Goal: Information Seeking & Learning: Check status

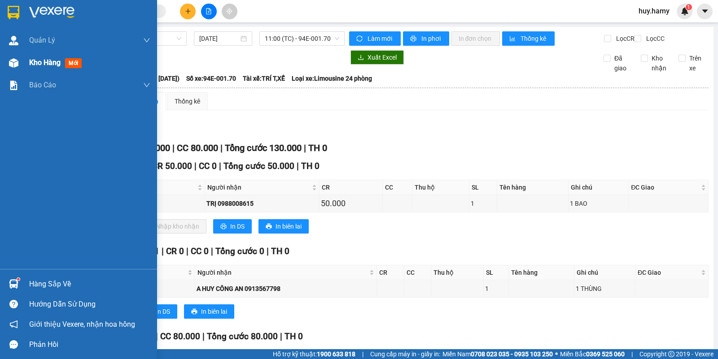
click at [40, 61] on span "Kho hàng" at bounding box center [44, 62] width 31 height 9
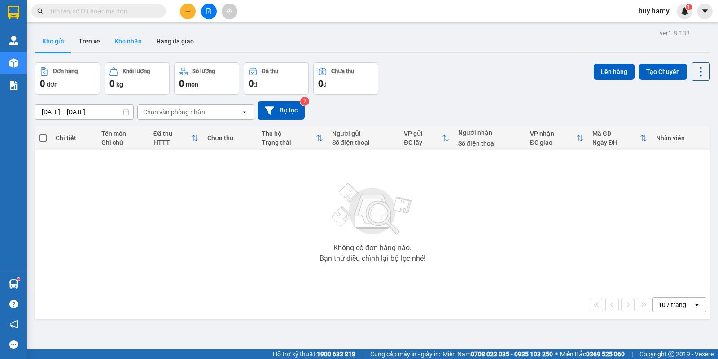
click at [126, 39] on button "Kho nhận" at bounding box center [128, 41] width 42 height 22
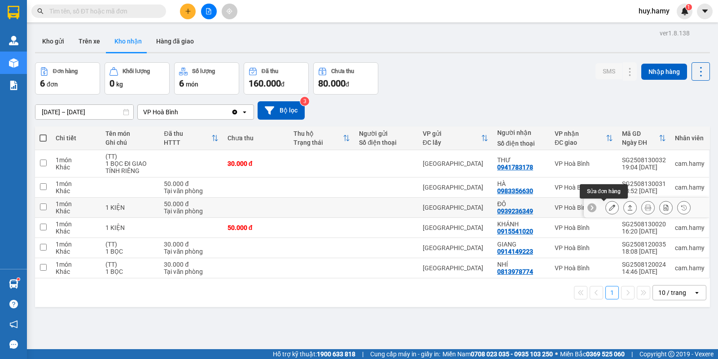
click at [609, 209] on icon at bounding box center [612, 208] width 6 height 6
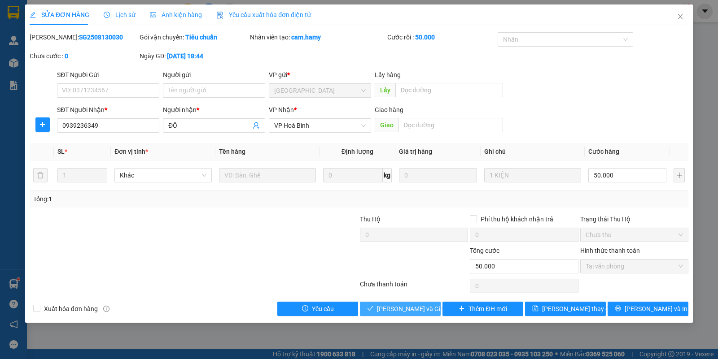
click at [389, 308] on span "[PERSON_NAME] và Giao hàng" at bounding box center [420, 309] width 86 height 10
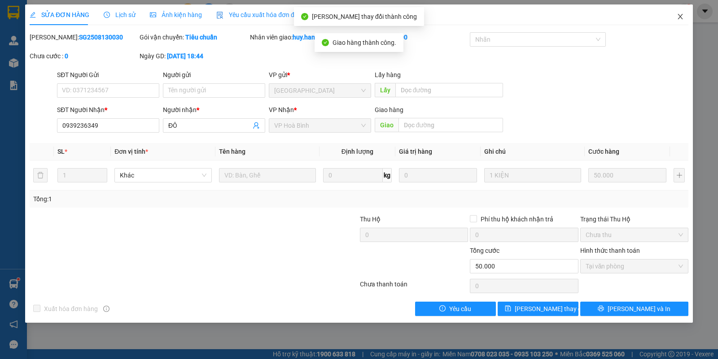
click at [674, 16] on span "Close" at bounding box center [679, 16] width 25 height 25
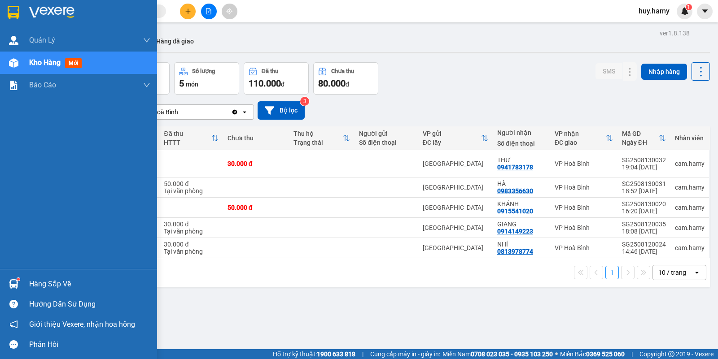
click at [39, 279] on div "Hàng sắp về" at bounding box center [89, 284] width 121 height 13
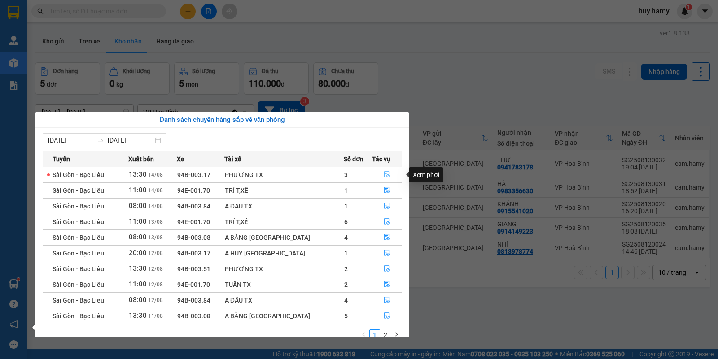
click at [384, 174] on icon "file-done" at bounding box center [386, 174] width 6 height 6
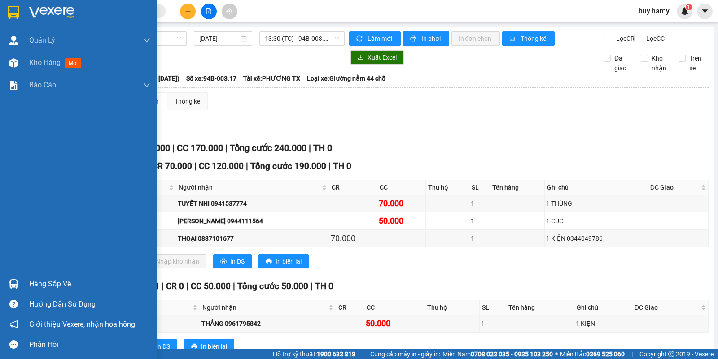
click at [46, 280] on div "Hàng sắp về" at bounding box center [89, 284] width 121 height 13
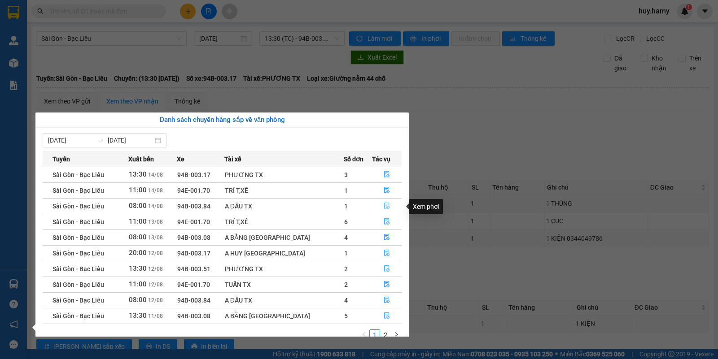
click at [383, 209] on icon "file-done" at bounding box center [386, 206] width 6 height 6
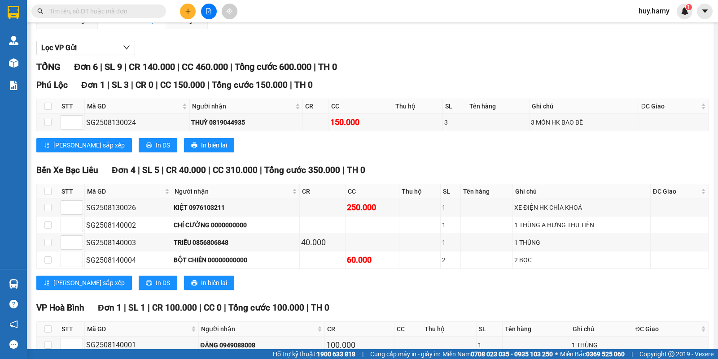
scroll to position [112, 0]
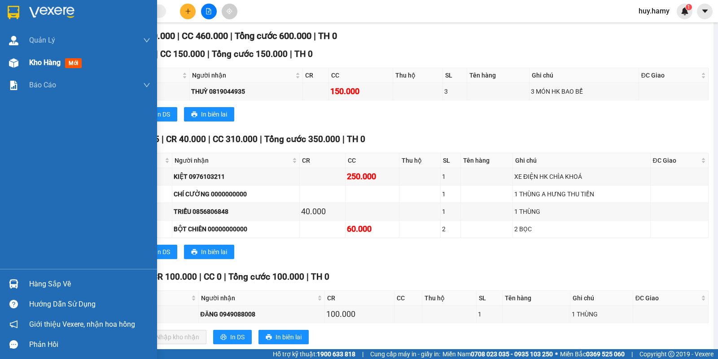
click at [42, 63] on span "Kho hàng" at bounding box center [44, 62] width 31 height 9
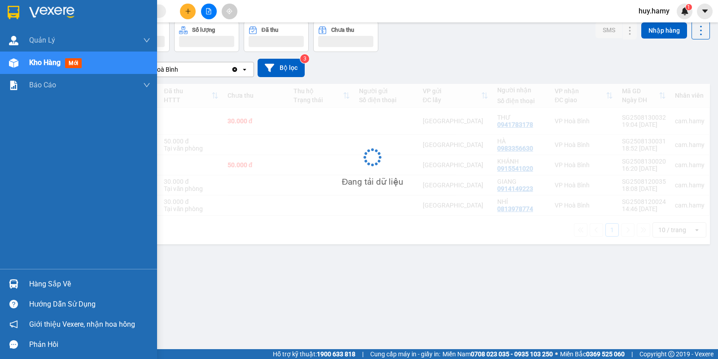
scroll to position [41, 0]
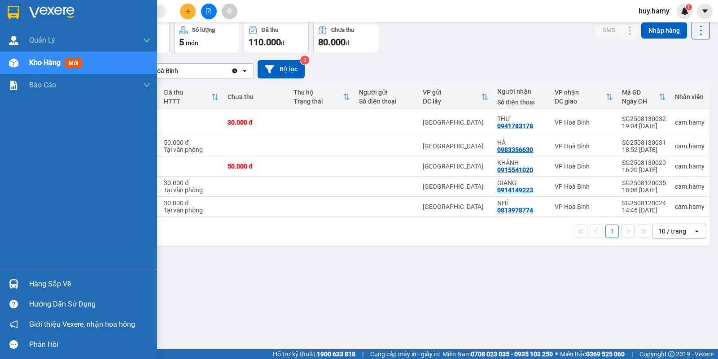
click at [67, 284] on div "Hàng sắp về" at bounding box center [89, 284] width 121 height 13
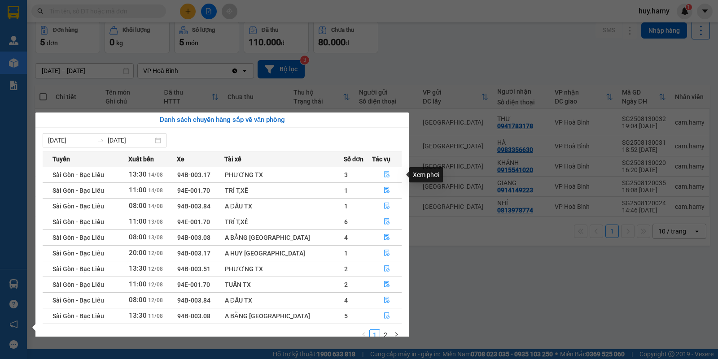
click at [384, 170] on button "button" at bounding box center [386, 175] width 29 height 14
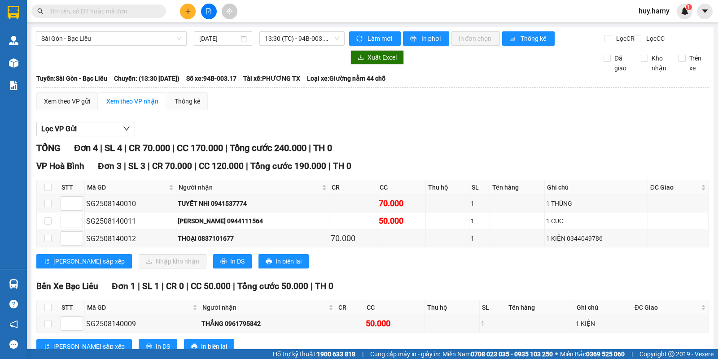
scroll to position [39, 0]
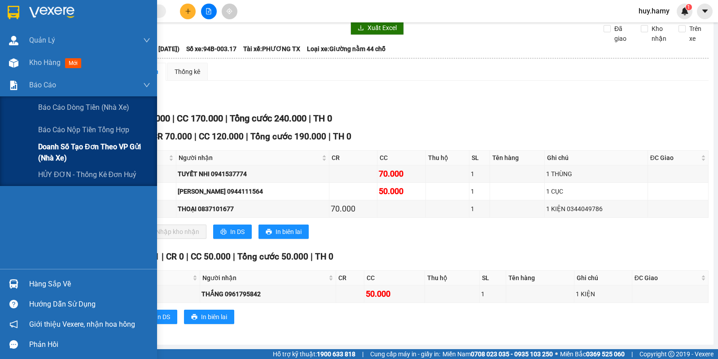
drag, startPoint x: 102, startPoint y: 144, endPoint x: 144, endPoint y: 146, distance: 42.6
click at [108, 144] on span "Doanh số tạo đơn theo VP gửi (nhà xe)" at bounding box center [94, 152] width 112 height 22
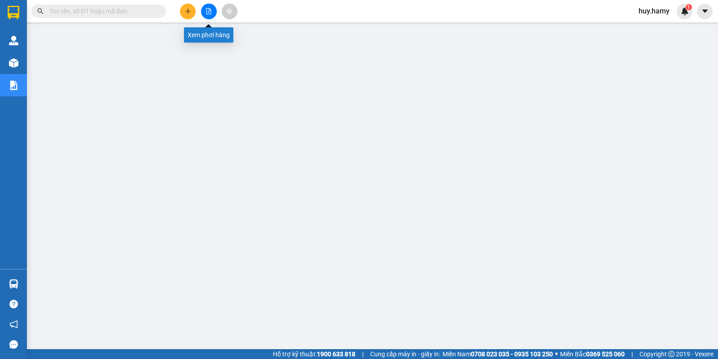
click at [205, 10] on icon "file-add" at bounding box center [208, 11] width 6 height 6
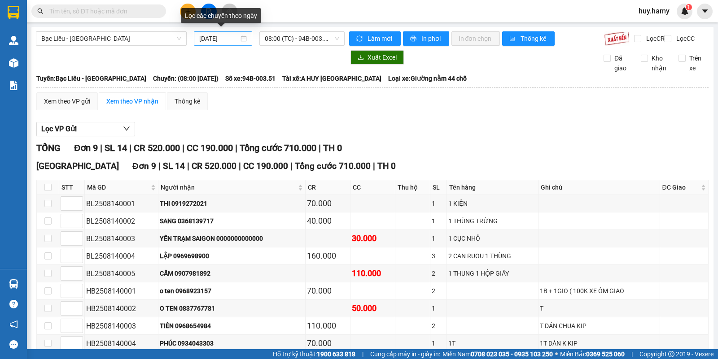
click at [206, 38] on input "[DATE]" at bounding box center [219, 39] width 40 height 10
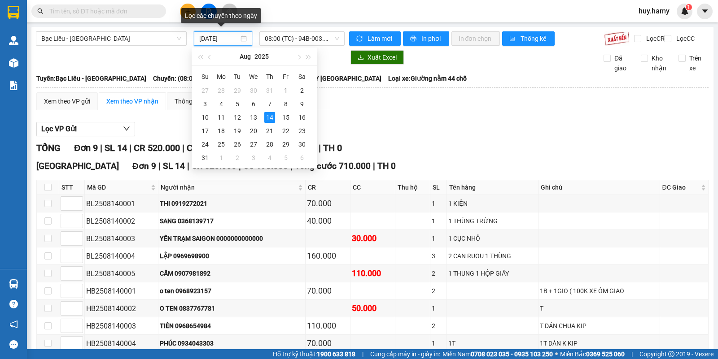
drag, startPoint x: 205, startPoint y: 38, endPoint x: 196, endPoint y: 41, distance: 8.9
click at [196, 41] on div "[DATE]" at bounding box center [223, 38] width 59 height 14
click at [448, 73] on div "Xuất Excel Đã giao Kho nhận Trên xe" at bounding box center [372, 61] width 673 height 23
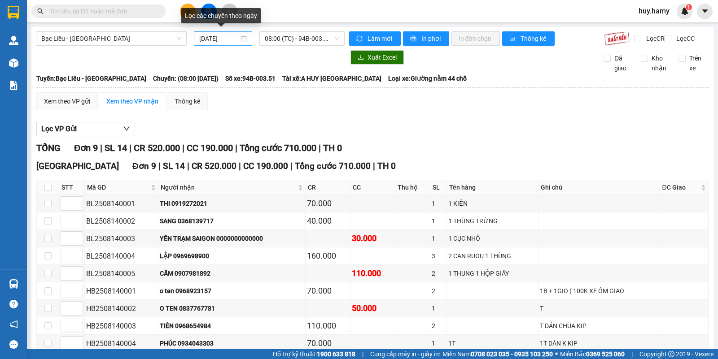
click at [243, 39] on div "[DATE]" at bounding box center [223, 39] width 48 height 10
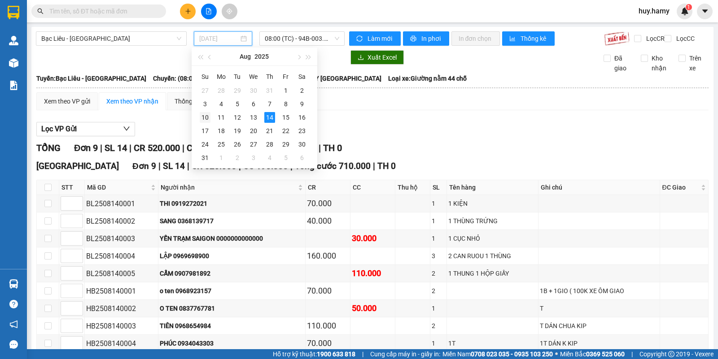
click at [207, 113] on div "10" at bounding box center [205, 117] width 11 height 11
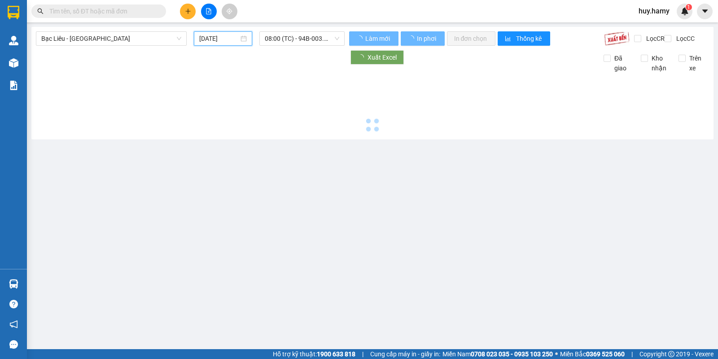
type input "[DATE]"
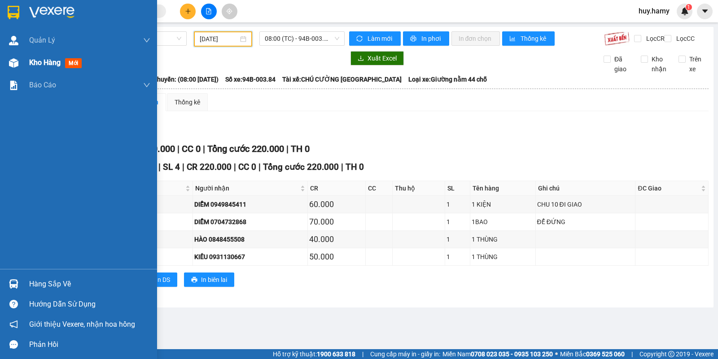
click at [39, 60] on span "Kho hàng" at bounding box center [44, 62] width 31 height 9
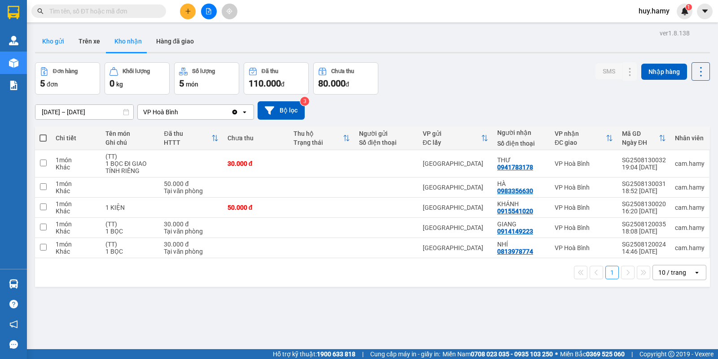
click at [55, 39] on button "Kho gửi" at bounding box center [53, 41] width 36 height 22
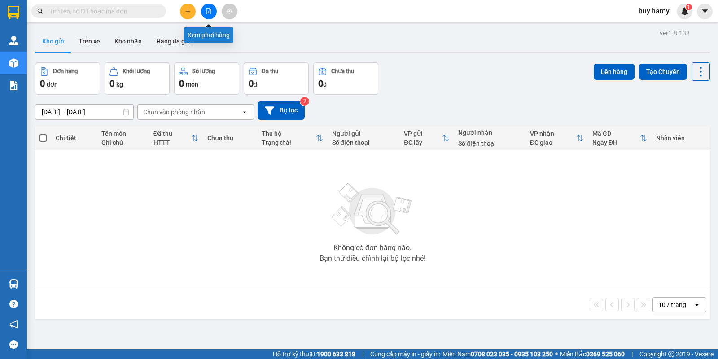
click at [205, 11] on icon "file-add" at bounding box center [208, 11] width 6 height 6
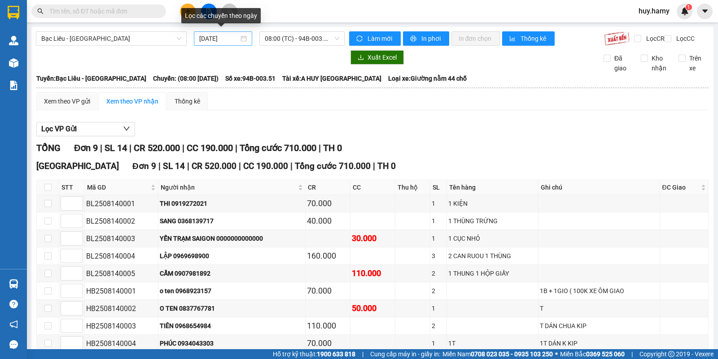
click at [214, 37] on input "[DATE]" at bounding box center [219, 39] width 40 height 10
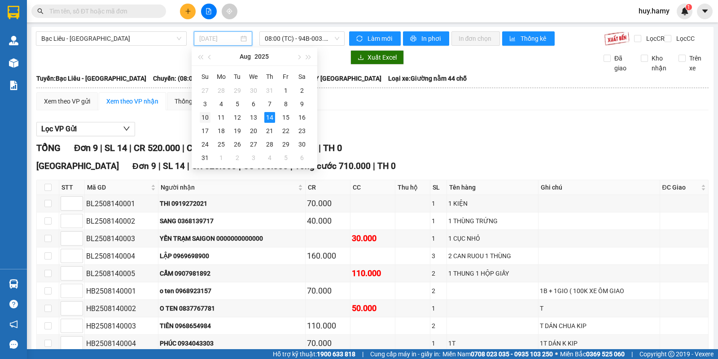
click at [208, 118] on div "10" at bounding box center [205, 117] width 11 height 11
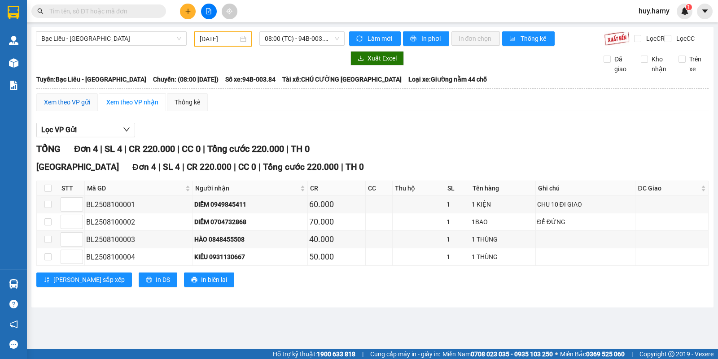
click at [78, 107] on div "Xem theo VP gửi" at bounding box center [67, 102] width 46 height 10
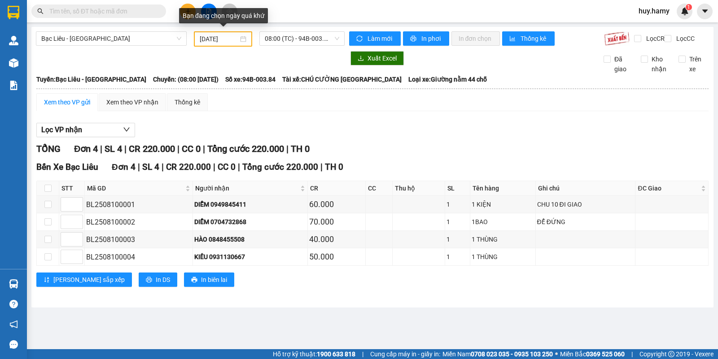
click at [243, 39] on div "[DATE]" at bounding box center [223, 39] width 47 height 10
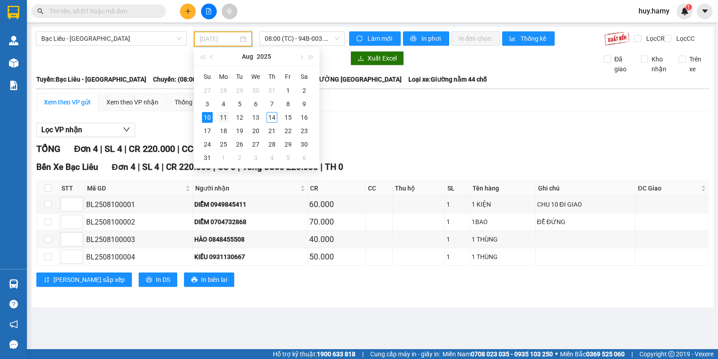
click at [221, 119] on div "11" at bounding box center [223, 117] width 11 height 11
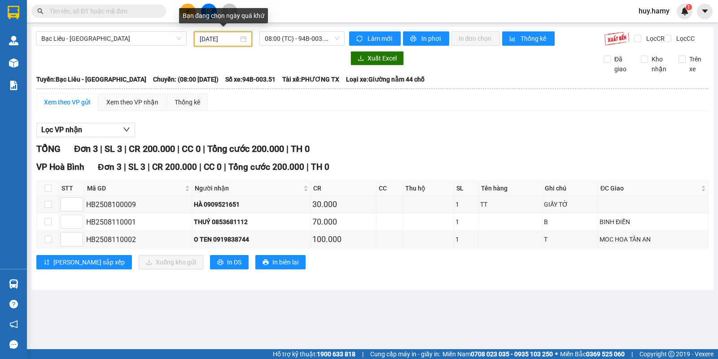
click at [244, 37] on div "[DATE]" at bounding box center [223, 39] width 47 height 10
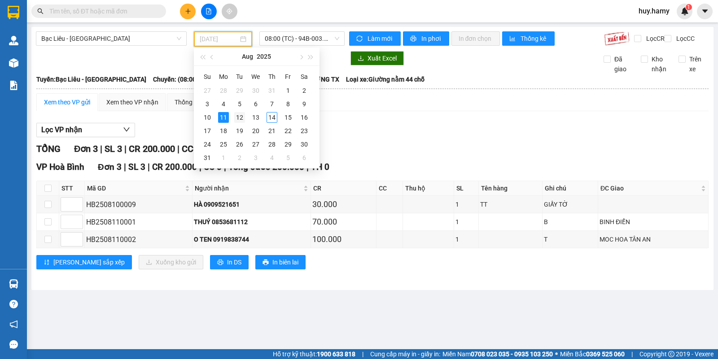
click at [235, 115] on div "12" at bounding box center [239, 117] width 11 height 11
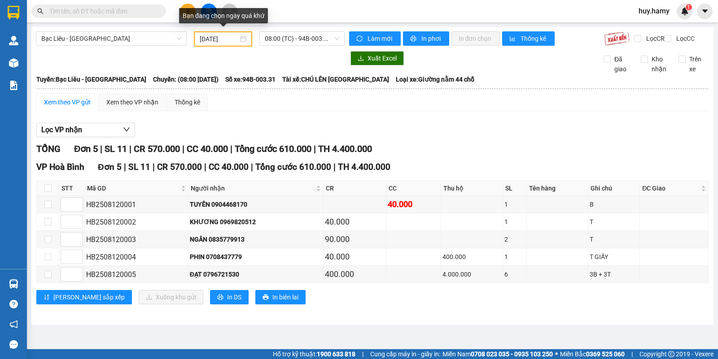
click at [247, 39] on div "[DATE]" at bounding box center [223, 39] width 47 height 10
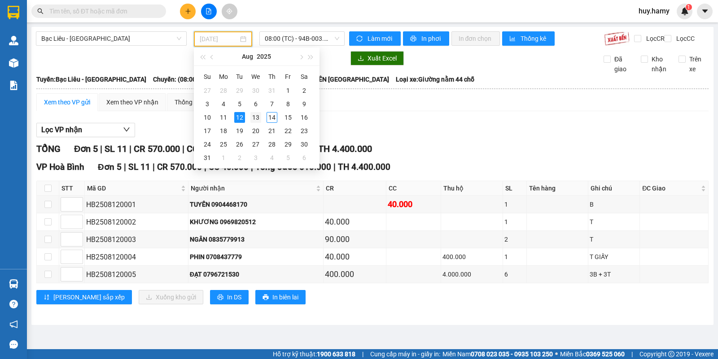
click at [254, 115] on div "13" at bounding box center [255, 117] width 11 height 11
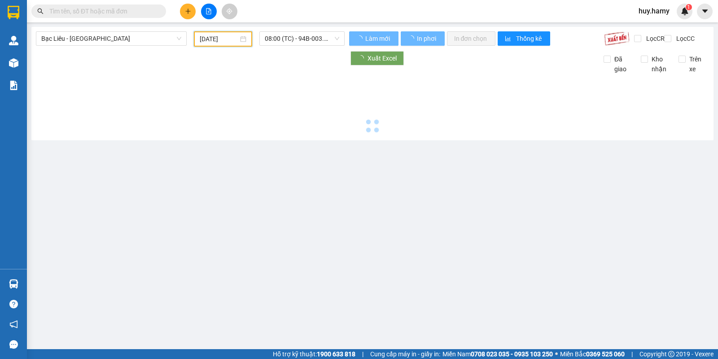
type input "[DATE]"
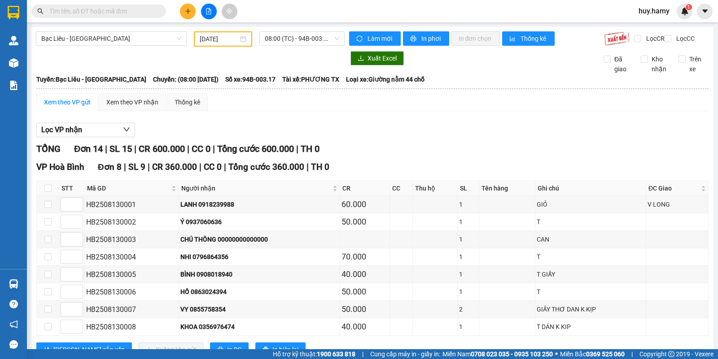
click at [63, 107] on div "Xem theo VP gửi" at bounding box center [67, 102] width 46 height 10
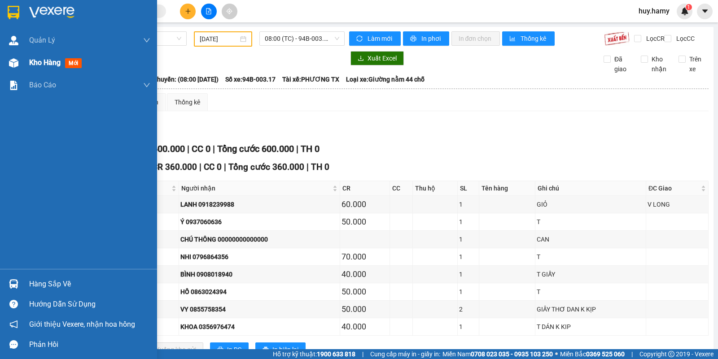
click at [64, 57] on div "Kho hàng mới" at bounding box center [57, 62] width 56 height 11
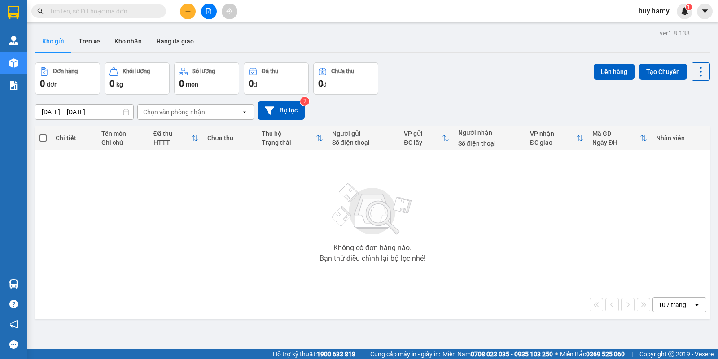
click at [46, 39] on button "Kho gửi" at bounding box center [53, 41] width 36 height 22
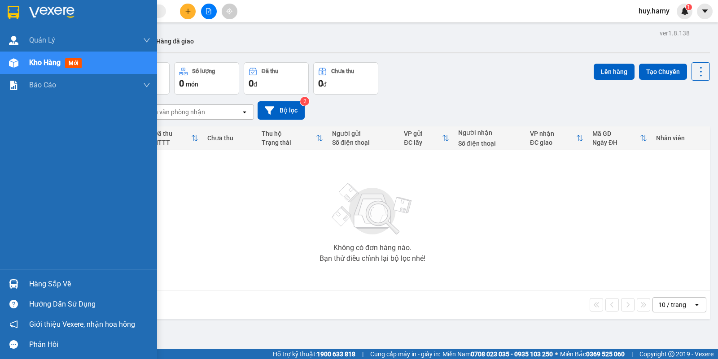
click at [38, 276] on div "Hàng sắp về" at bounding box center [78, 284] width 157 height 20
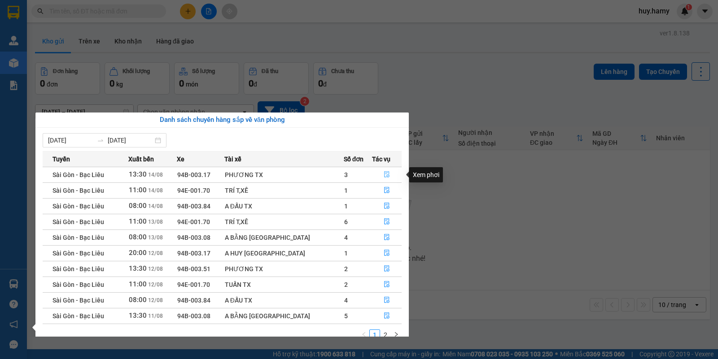
click at [383, 172] on icon "file-done" at bounding box center [386, 174] width 6 height 6
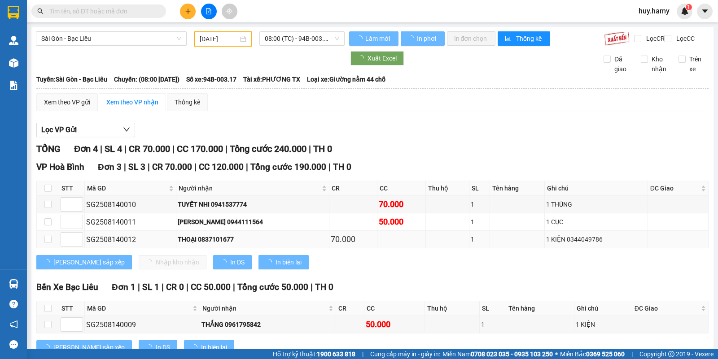
type input "[DATE]"
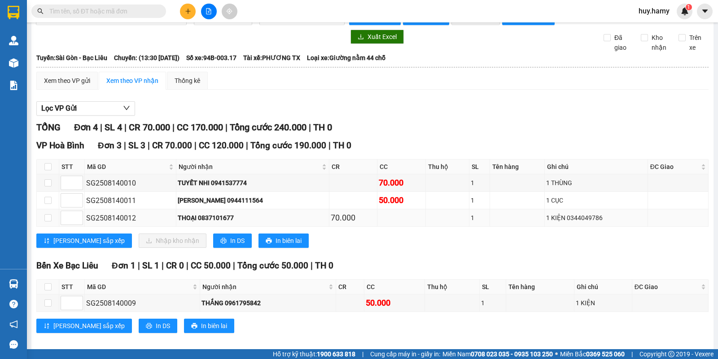
scroll to position [39, 0]
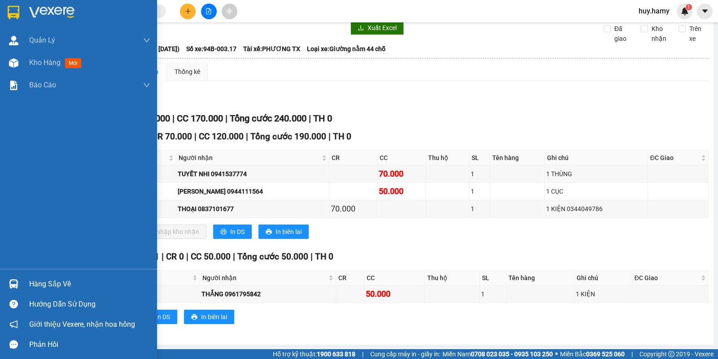
click at [36, 285] on div "Hàng sắp về" at bounding box center [89, 284] width 121 height 13
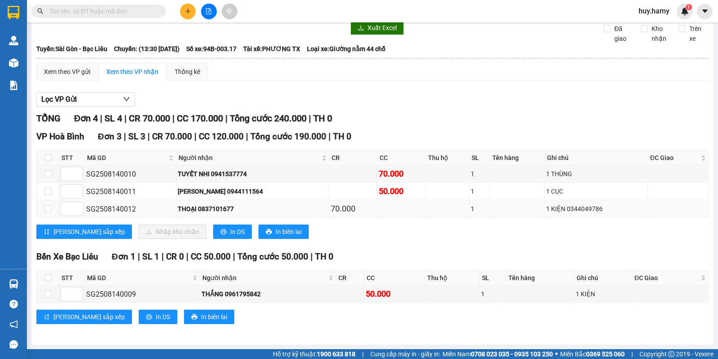
drag, startPoint x: 284, startPoint y: 90, endPoint x: 87, endPoint y: 210, distance: 230.8
click at [284, 90] on section "Kết quả tìm kiếm ( 0 ) Bộ lọc No Data huy.hamy 1 Quản Lý Quản lý khách hàng mới…" at bounding box center [359, 179] width 718 height 359
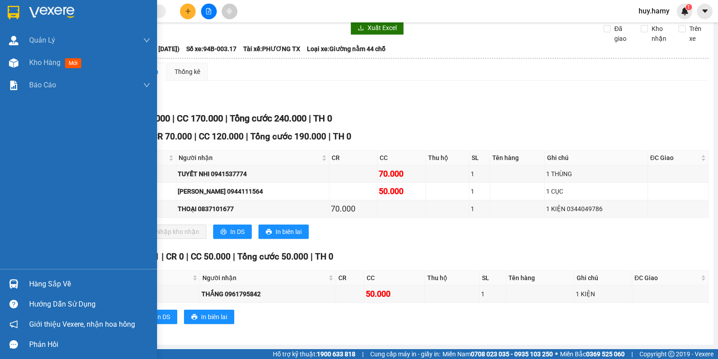
drag, startPoint x: 30, startPoint y: 283, endPoint x: 56, endPoint y: 103, distance: 181.7
click at [56, 106] on div "Quản [PERSON_NAME] lý khách hàng mới Kho hàng mới Báo cáo Báo cáo dòng tiền (nh…" at bounding box center [78, 179] width 157 height 359
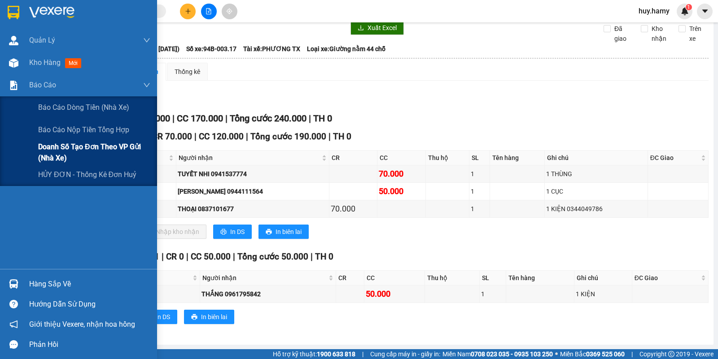
click at [107, 146] on span "Doanh số tạo đơn theo VP gửi (nhà xe)" at bounding box center [94, 152] width 112 height 22
